Goal: Transaction & Acquisition: Obtain resource

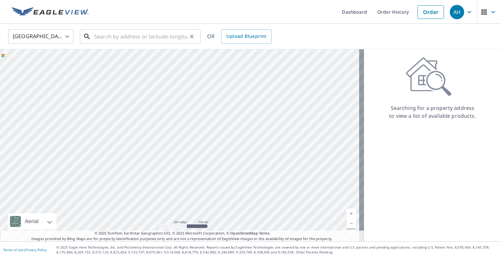
click at [133, 35] on input "text" at bounding box center [140, 36] width 93 height 18
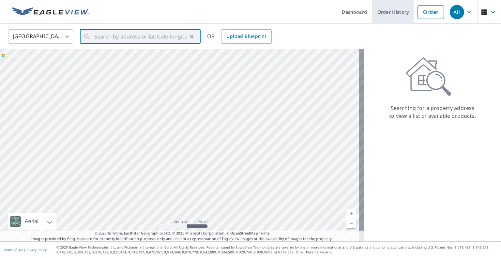
drag, startPoint x: 393, startPoint y: 7, endPoint x: 387, endPoint y: 6, distance: 5.6
click at [393, 7] on link "Order History" at bounding box center [393, 12] width 42 height 24
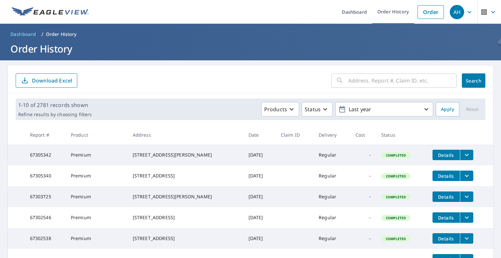
click at [399, 87] on input "text" at bounding box center [402, 80] width 108 height 18
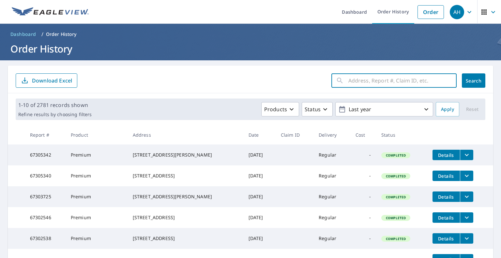
paste input "146 Camelot Dr"
type input "146 Camelot Dr"
click button "Search" at bounding box center [473, 80] width 23 height 14
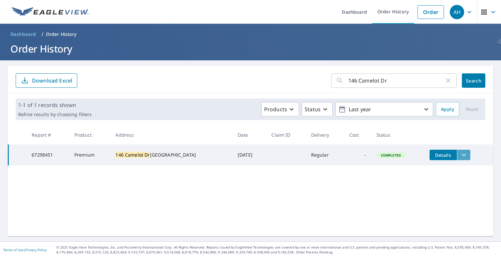
click at [461, 160] on button "filesDropdownBtn-67298451" at bounding box center [463, 155] width 13 height 10
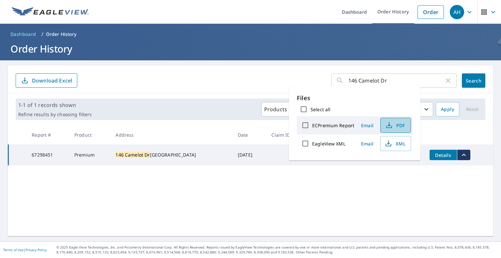
click at [399, 130] on button "PDF" at bounding box center [395, 125] width 31 height 15
drag, startPoint x: 444, startPoint y: 79, endPoint x: 392, endPoint y: 78, distance: 52.2
click at [444, 79] on icon "button" at bounding box center [448, 81] width 8 height 8
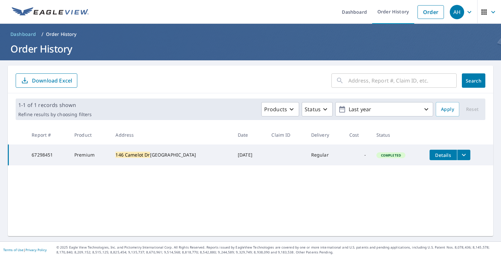
click at [363, 79] on input "text" at bounding box center [402, 80] width 108 height 18
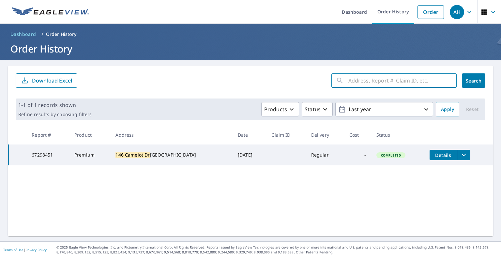
paste input "[STREET_ADDRESS][PERSON_NAME]"
type input "[STREET_ADDRESS][PERSON_NAME]"
click button "Search" at bounding box center [473, 80] width 23 height 14
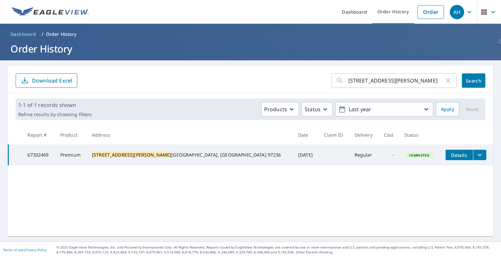
click at [473, 156] on button "filesDropdownBtn-67302469" at bounding box center [479, 155] width 13 height 10
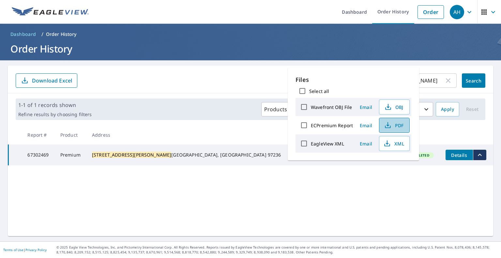
click at [397, 129] on span "PDF" at bounding box center [393, 125] width 21 height 8
